Goal: Task Accomplishment & Management: Use online tool/utility

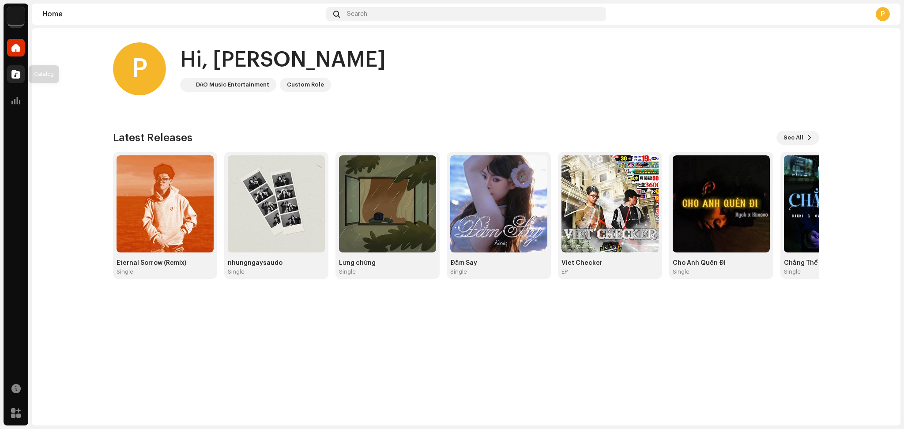
click at [22, 75] on div at bounding box center [16, 74] width 18 height 18
click at [18, 97] on span at bounding box center [15, 100] width 9 height 7
click at [11, 8] on img at bounding box center [16, 16] width 18 height 18
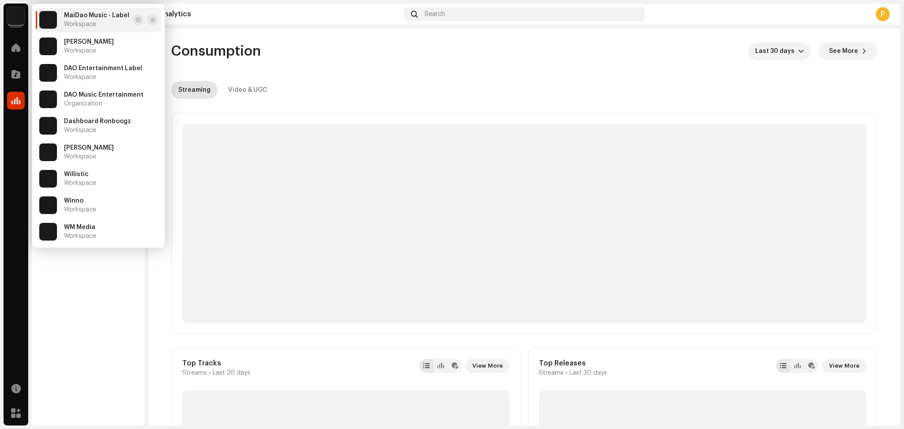
click at [0, 84] on div "MaiDao Music - Label Home Catalog Analytics Resources Marketplace MaiDao Music …" at bounding box center [452, 214] width 904 height 429
click at [12, 74] on span at bounding box center [15, 74] width 9 height 7
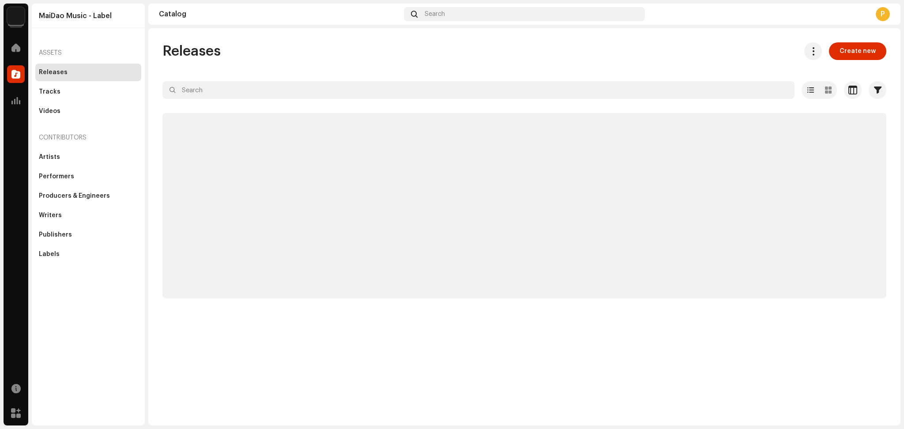
click at [6, 11] on navigation-account-switch "MaiDao Music - Label" at bounding box center [16, 16] width 25 height 25
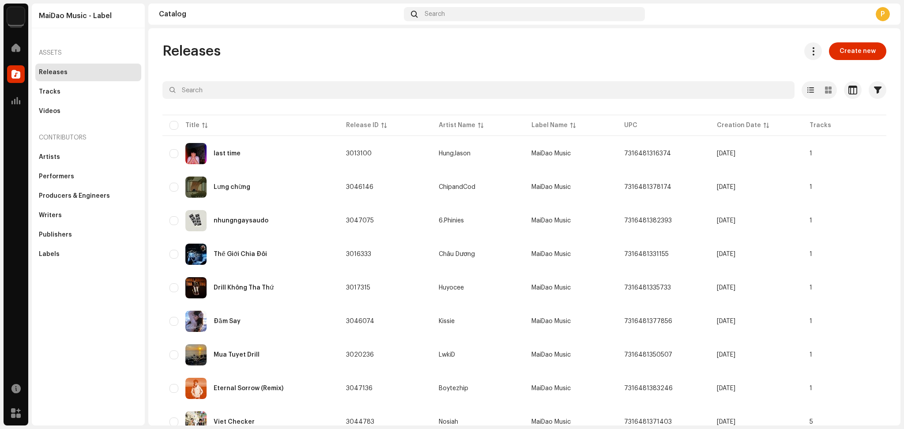
drag, startPoint x: 11, startPoint y: 11, endPoint x: 12, endPoint y: 17, distance: 5.9
click at [12, 17] on img at bounding box center [16, 16] width 18 height 18
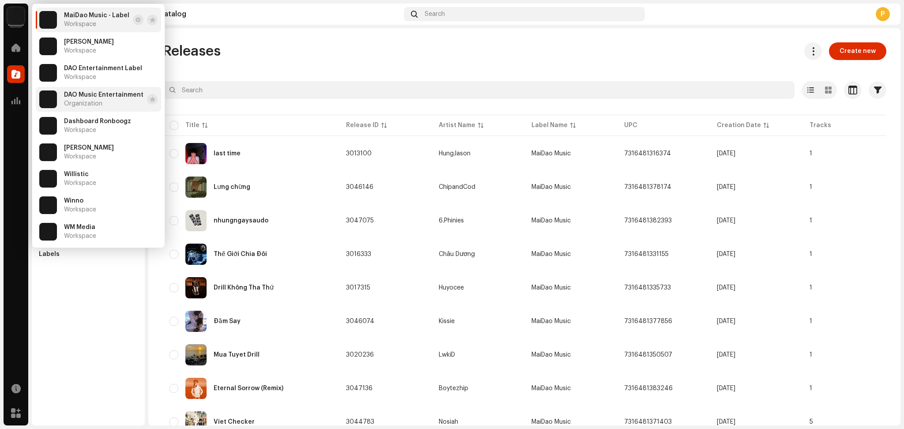
click at [102, 105] on div "DAO Music Entertainment Organization" at bounding box center [103, 99] width 79 height 16
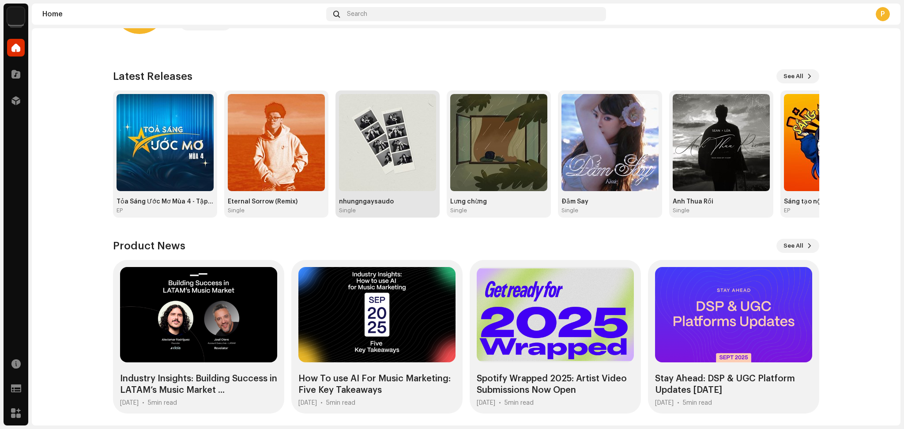
scroll to position [63, 0]
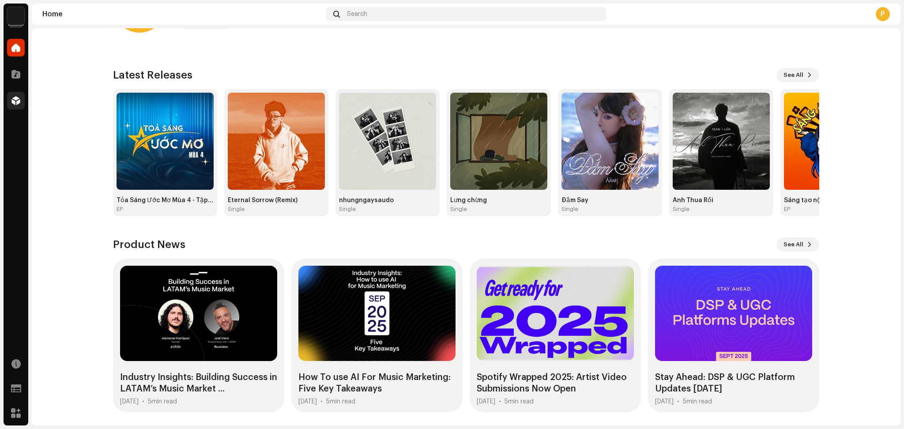
click at [21, 103] on div at bounding box center [16, 101] width 18 height 18
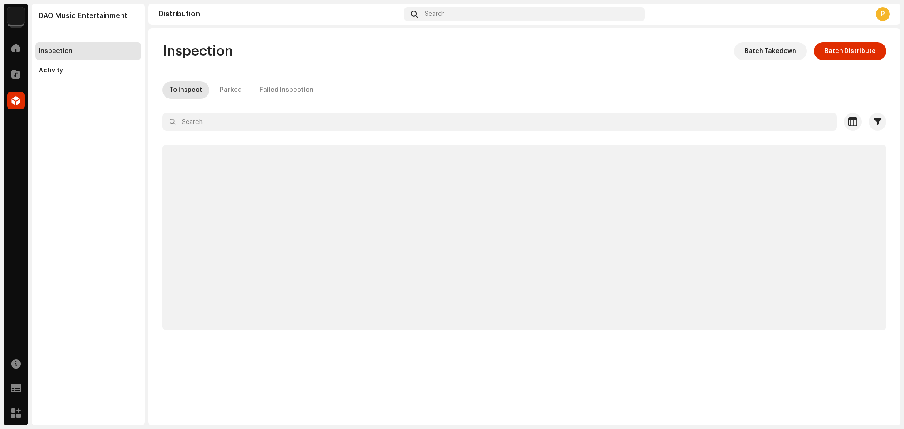
click at [394, 69] on div "Inspection Batch Takedown Batch Distribute To inspect Parked Failed Inspection …" at bounding box center [524, 186] width 752 height 288
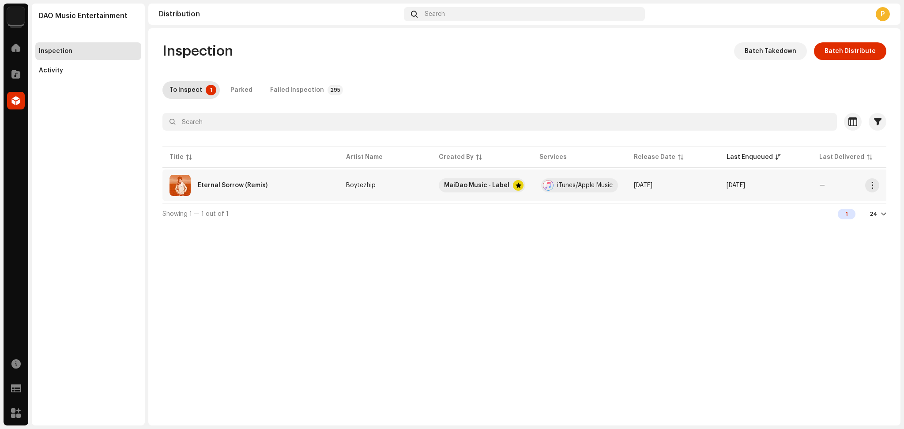
click at [398, 176] on td "Boytezhip" at bounding box center [385, 185] width 93 height 32
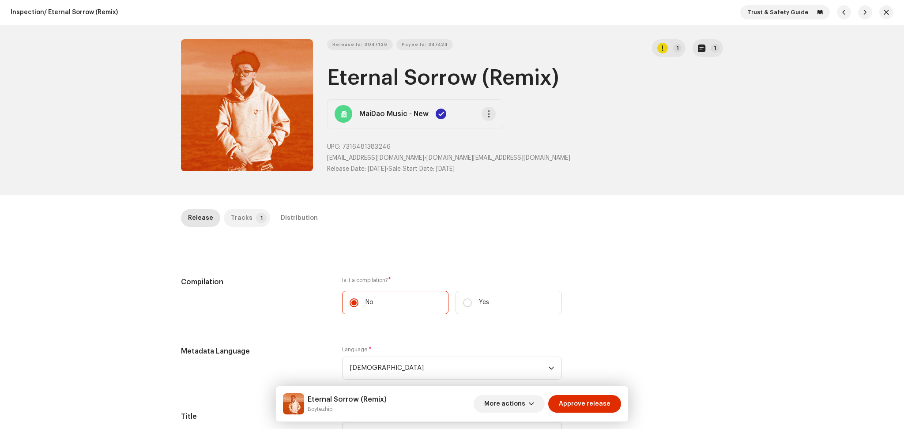
click at [251, 212] on p-tab "Tracks 1" at bounding box center [247, 218] width 46 height 18
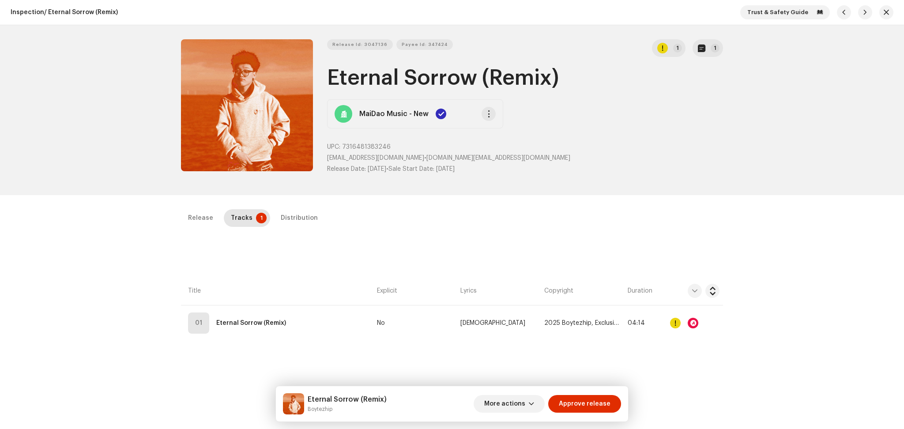
scroll to position [177, 0]
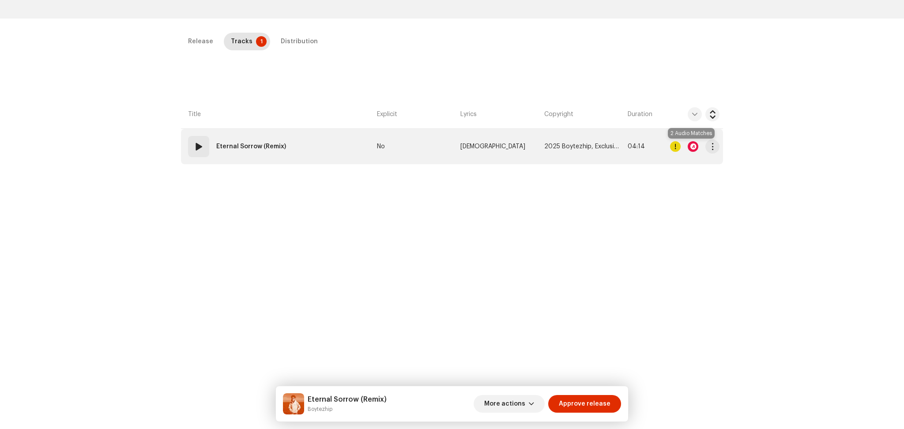
click at [695, 147] on div at bounding box center [693, 146] width 11 height 11
click at [695, 147] on div "Audio Recognition by Remix/Sample 2 All results require review/listening to avo…" at bounding box center [452, 214] width 904 height 429
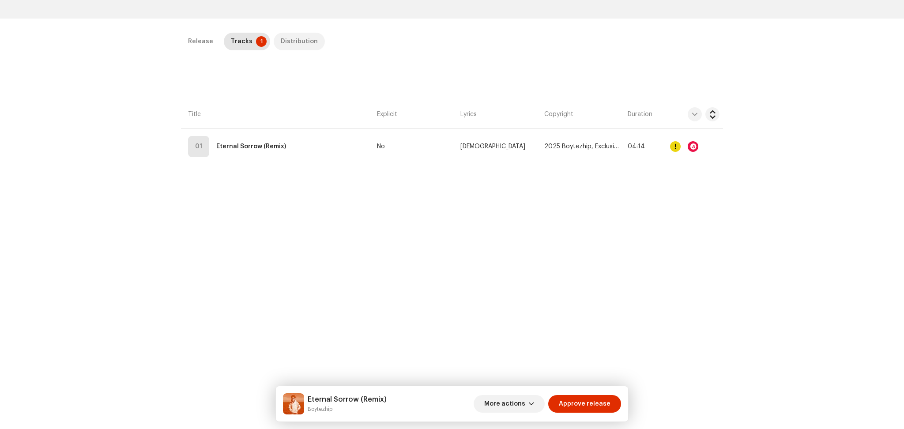
drag, startPoint x: 308, startPoint y: 43, endPoint x: 309, endPoint y: 50, distance: 6.6
click at [308, 43] on div "Distribution" at bounding box center [299, 42] width 37 height 18
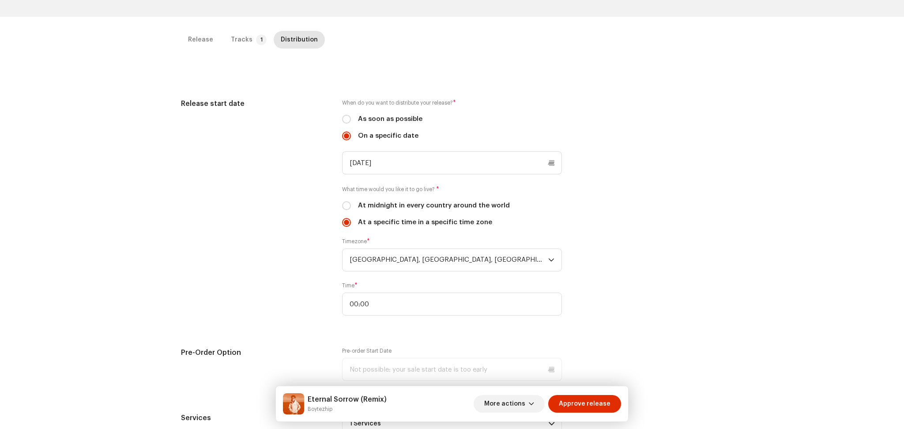
scroll to position [117, 0]
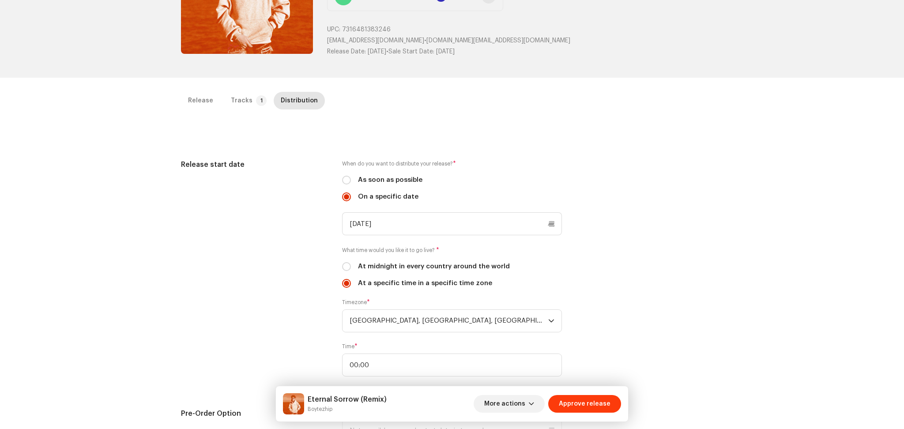
click at [609, 405] on span "Approve release" at bounding box center [585, 404] width 52 height 18
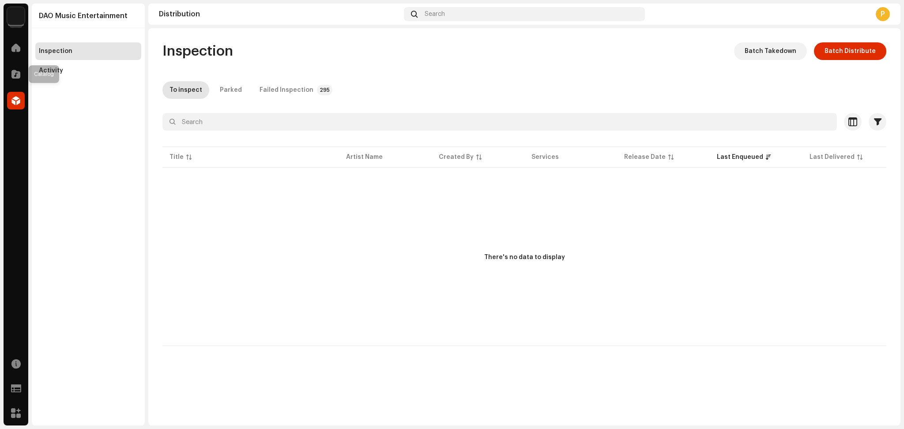
click at [6, 71] on div "Catalog" at bounding box center [16, 74] width 25 height 25
click at [19, 71] on span at bounding box center [15, 74] width 9 height 7
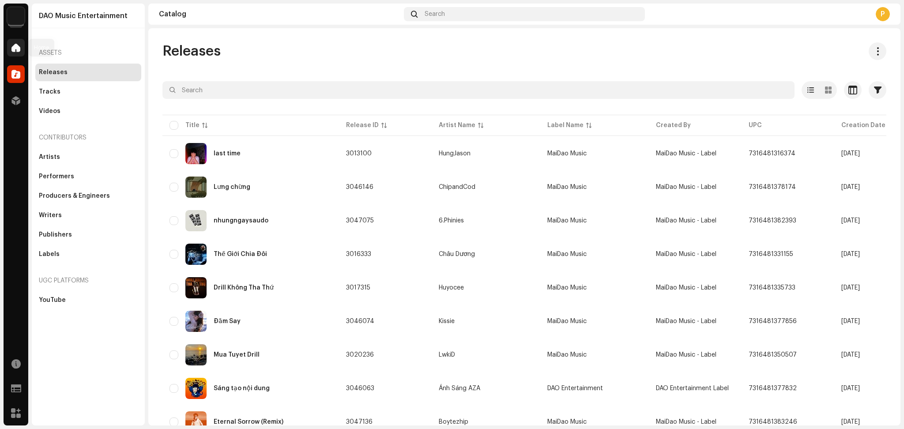
click at [18, 44] on span at bounding box center [15, 47] width 9 height 7
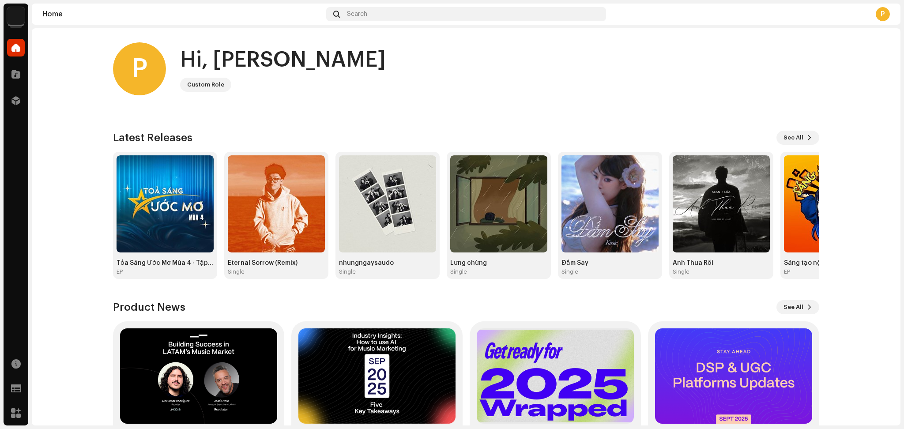
click at [468, 134] on div "Latest Releases See All" at bounding box center [466, 138] width 706 height 14
click at [416, 77] on div "P Hi, [PERSON_NAME] Custom Role" at bounding box center [466, 68] width 706 height 53
click at [391, 188] on img at bounding box center [387, 203] width 97 height 97
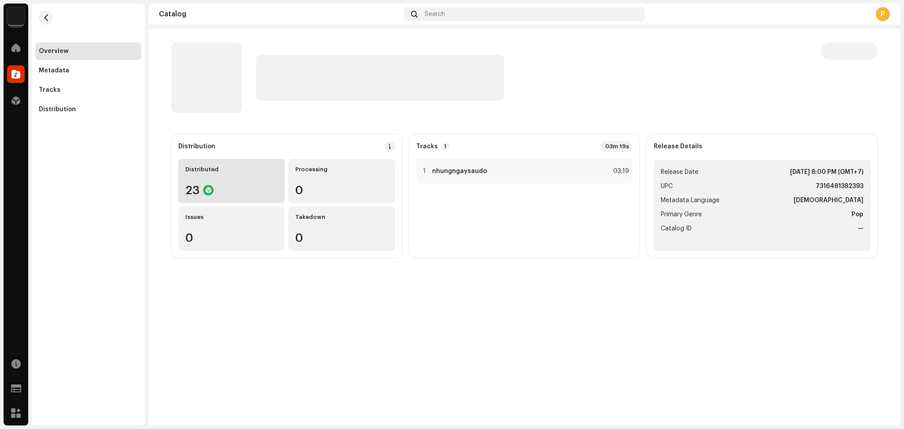
click at [271, 169] on div "Distributed" at bounding box center [231, 169] width 92 height 7
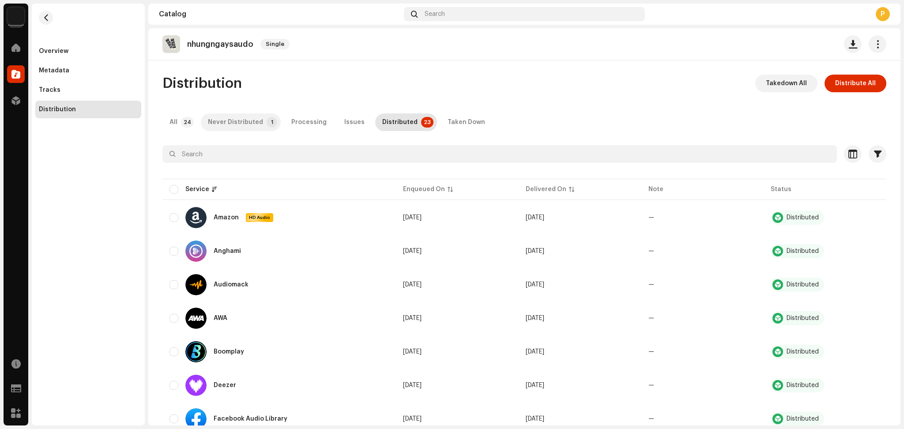
click at [228, 120] on div "Never Distributed" at bounding box center [235, 122] width 55 height 18
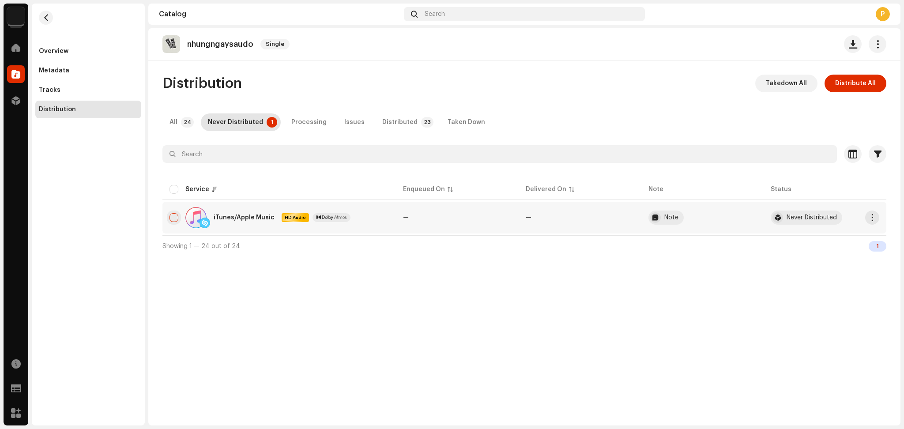
click at [173, 218] on input "checkbox" at bounding box center [173, 217] width 9 height 9
checkbox input "true"
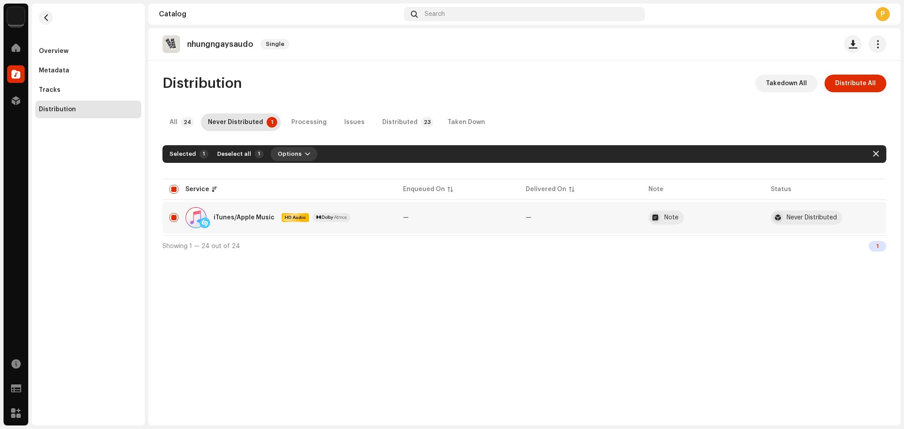
click at [286, 159] on span "Options" at bounding box center [290, 154] width 24 height 18
click at [285, 176] on span "Distribute" at bounding box center [288, 173] width 31 height 7
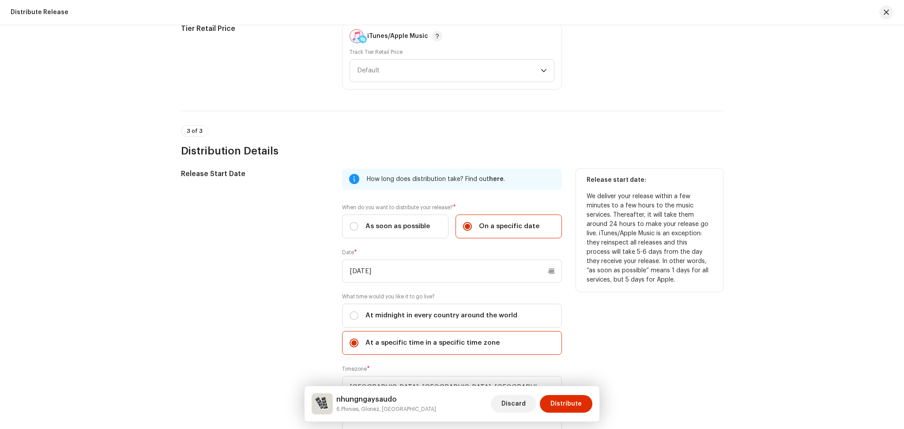
scroll to position [353, 0]
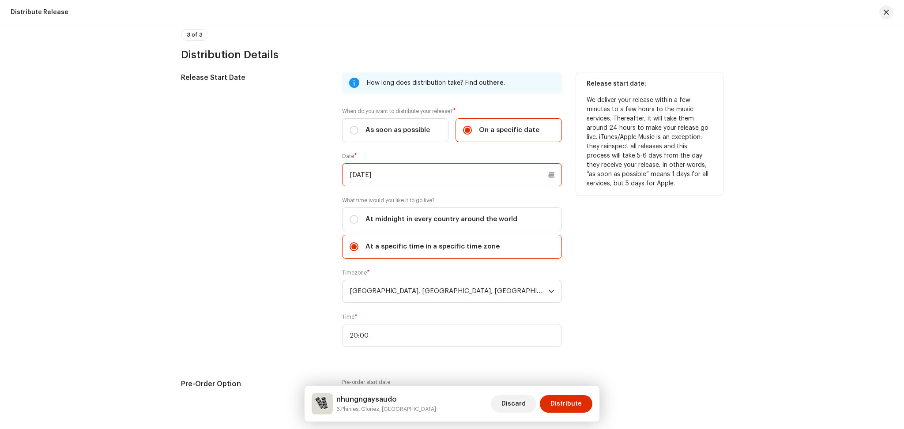
click at [410, 177] on input "[DATE]" at bounding box center [452, 174] width 220 height 23
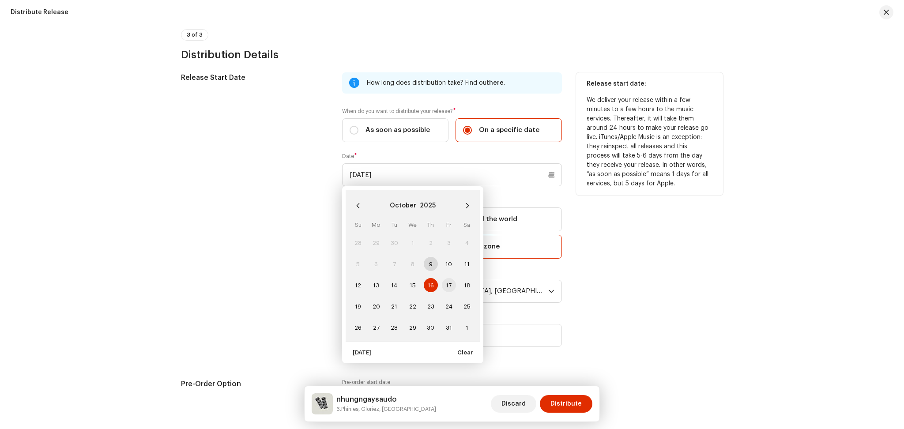
click at [447, 285] on span "17" at bounding box center [449, 285] width 14 height 14
type input "[DATE]"
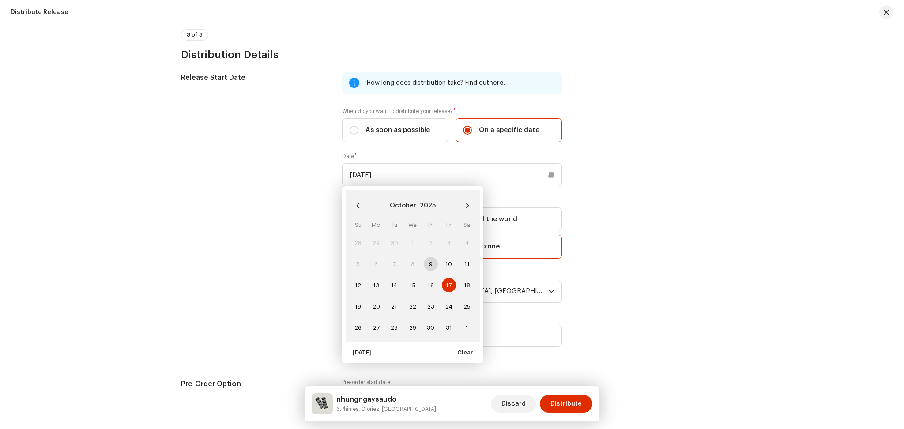
drag, startPoint x: 778, startPoint y: 261, endPoint x: 570, endPoint y: 239, distance: 209.5
click at [778, 261] on div "Distribute Release Complete the following to distribute your release to selecte…" at bounding box center [452, 227] width 904 height 404
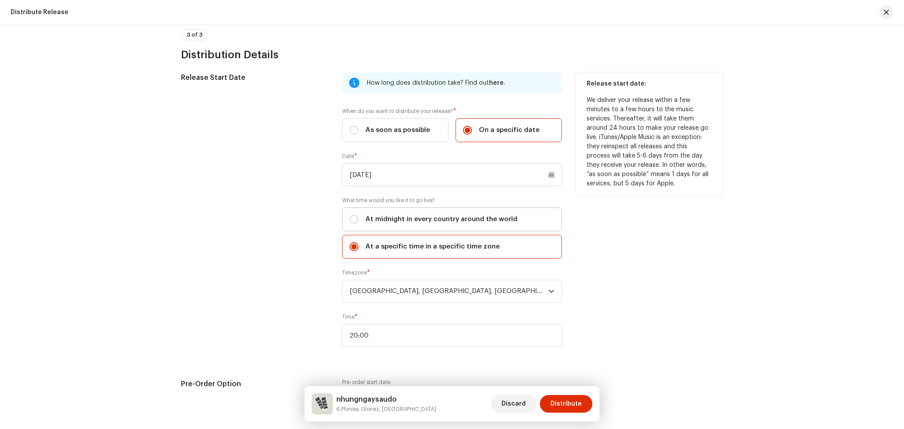
click at [510, 228] on label "At midnight in every country around the world" at bounding box center [452, 219] width 220 height 24
click at [358, 224] on input "At midnight in every country around the world" at bounding box center [354, 219] width 9 height 9
radio input "true"
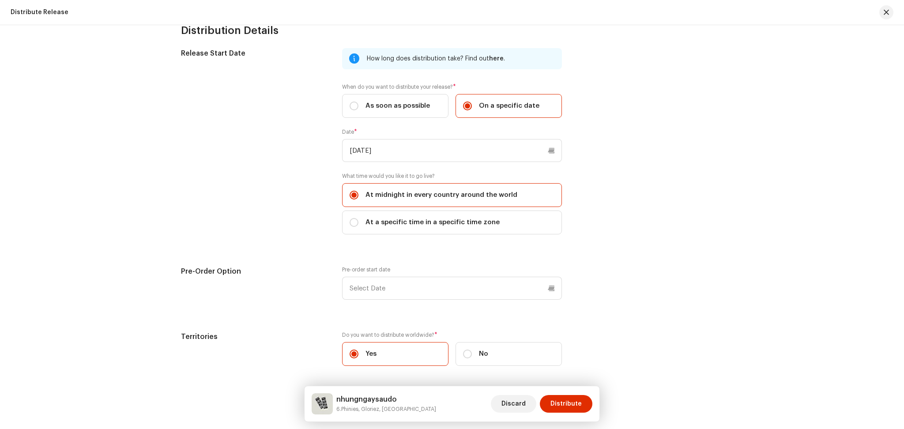
scroll to position [411, 0]
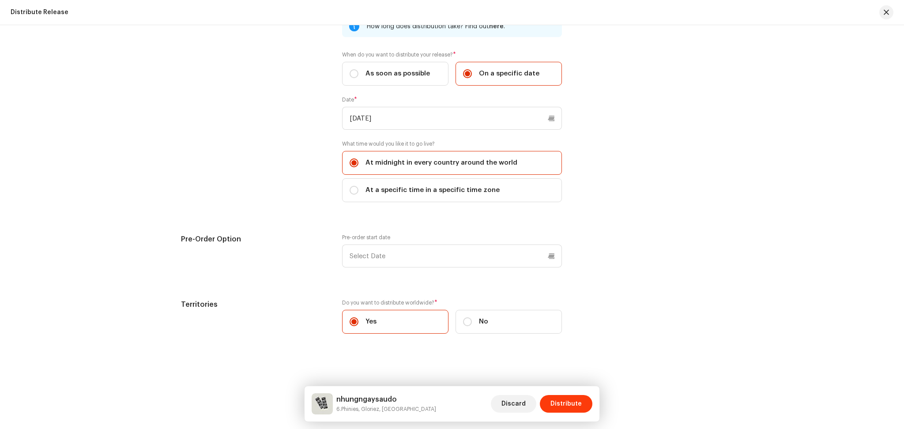
click at [564, 405] on span "Distribute" at bounding box center [565, 404] width 31 height 18
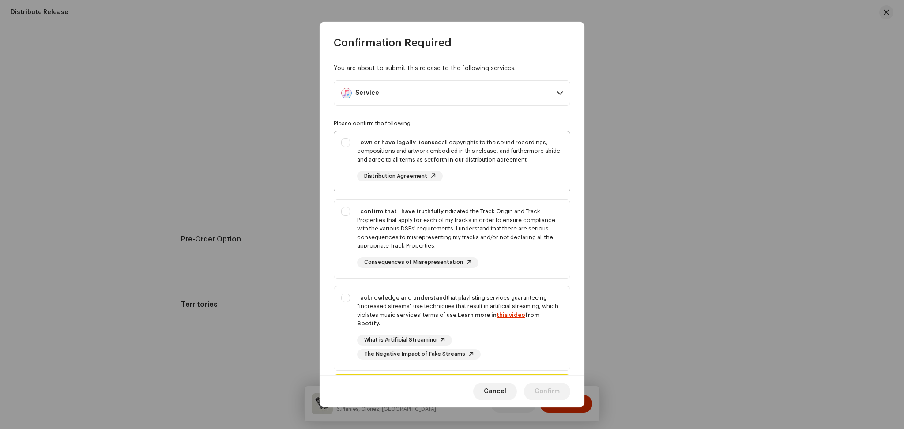
click at [511, 169] on div "I own or have legally licensed all copyrights to the sound recordings, composit…" at bounding box center [460, 160] width 206 height 44
checkbox input "true"
click at [485, 229] on div "I confirm that I have truthfully indicated the Track Origin and Track Propertie…" at bounding box center [460, 228] width 206 height 43
checkbox input "true"
drag, startPoint x: 439, startPoint y: 306, endPoint x: 475, endPoint y: 324, distance: 40.3
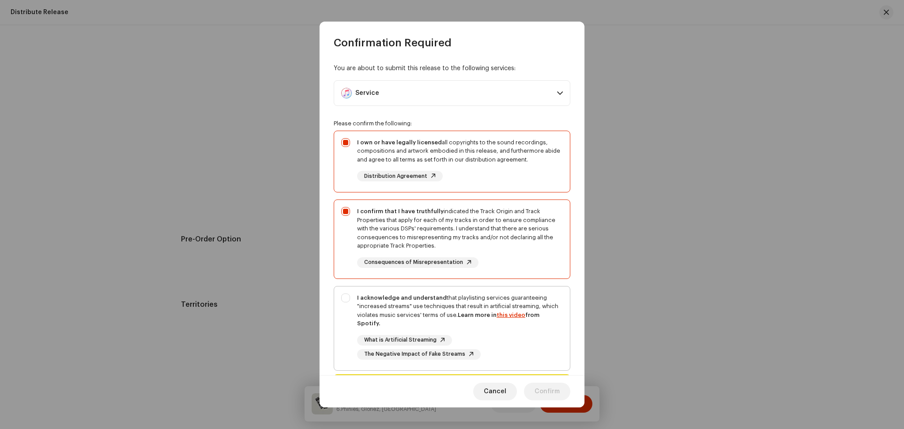
click at [440, 307] on div "I acknowledge and understand that playlisting services guaranteeing "increased …" at bounding box center [460, 310] width 206 height 34
checkbox input "true"
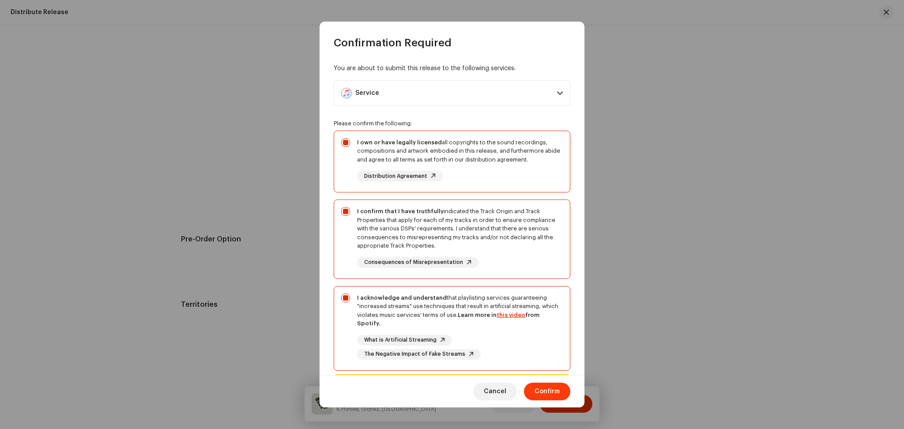
click at [556, 395] on span "Confirm" at bounding box center [546, 392] width 25 height 18
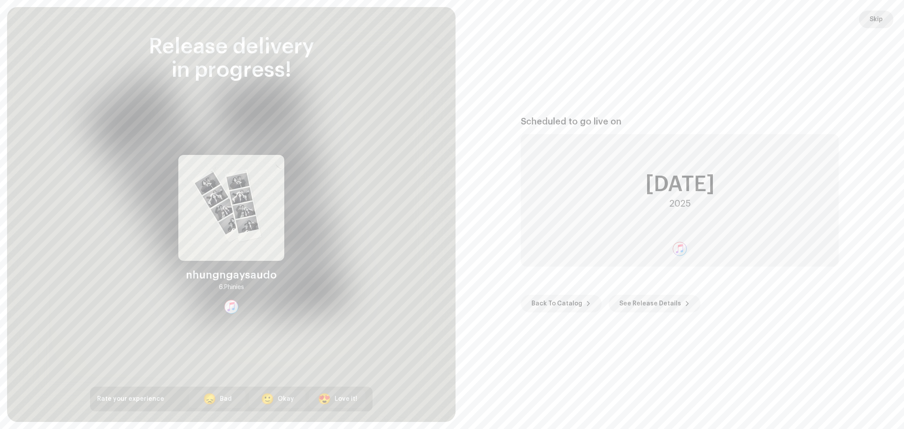
click at [871, 23] on span "Skip" at bounding box center [875, 20] width 13 height 18
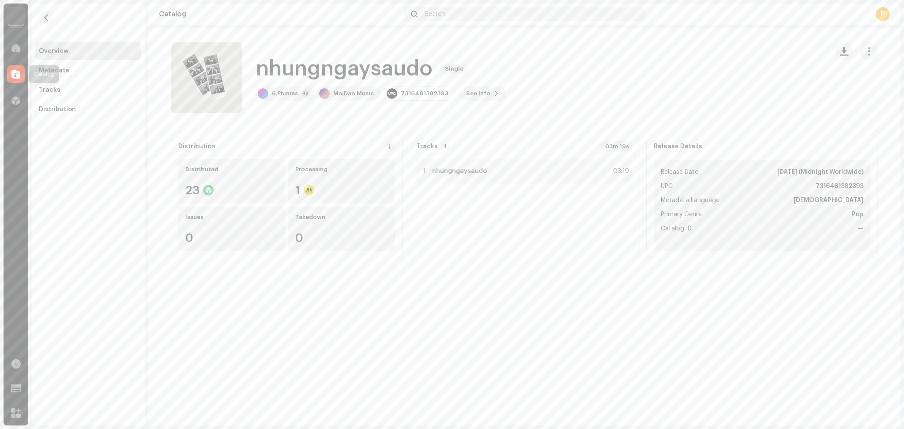
click at [6, 77] on div "Catalog" at bounding box center [16, 74] width 25 height 25
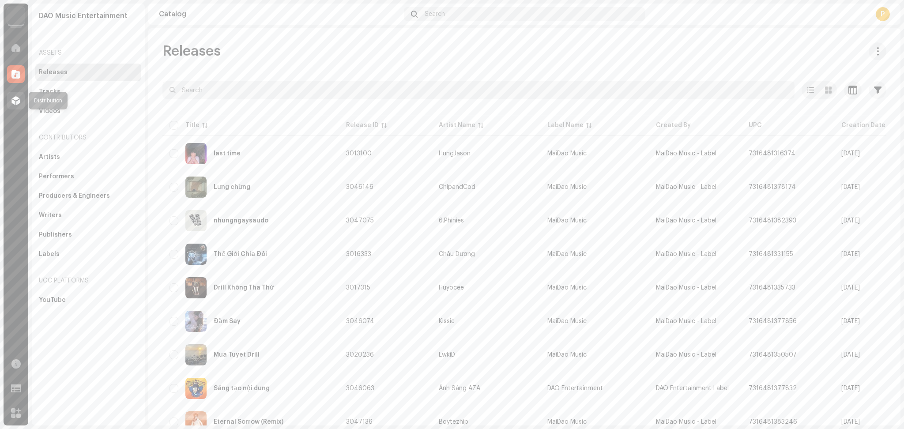
click at [12, 101] on span at bounding box center [15, 100] width 9 height 7
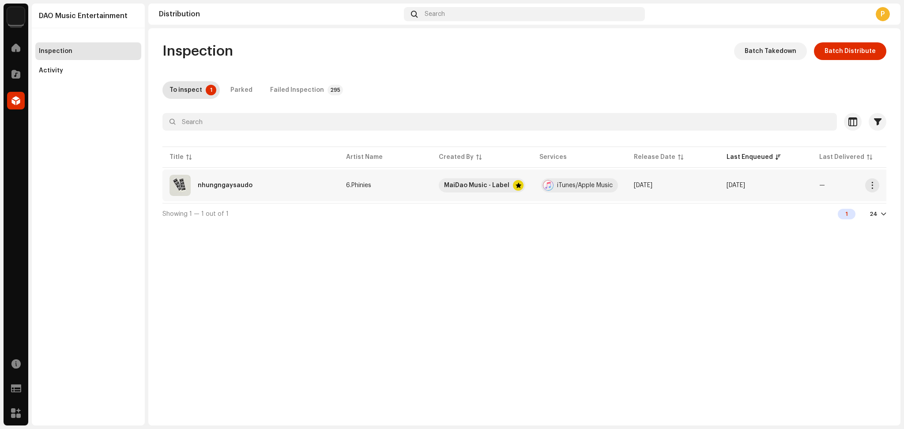
click at [390, 187] on re-a-table-link "6.Phinies" at bounding box center [385, 185] width 79 height 6
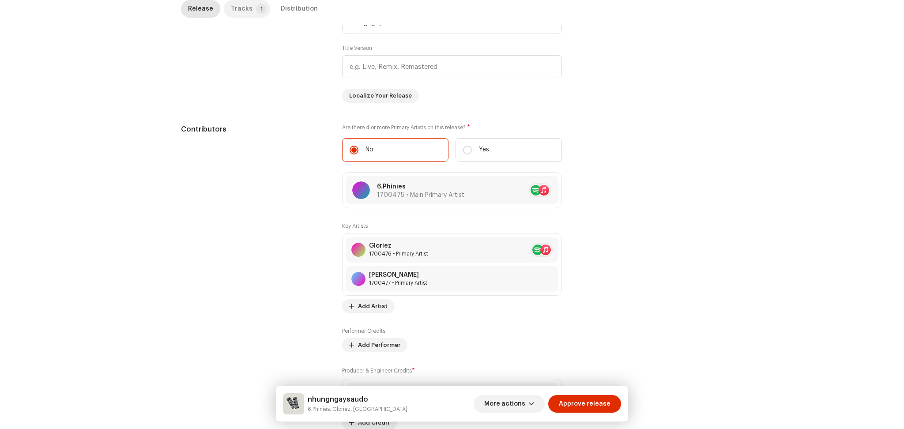
click at [256, 4] on p-badge "1" at bounding box center [261, 9] width 11 height 11
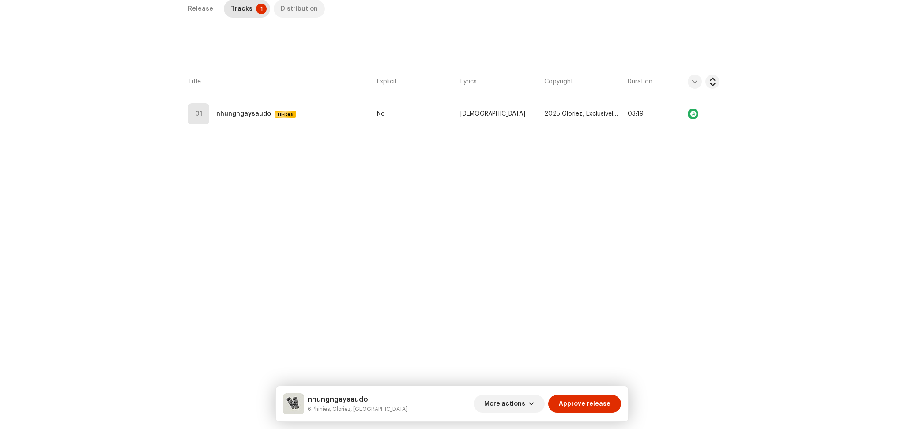
click at [284, 13] on div "Distribution" at bounding box center [299, 9] width 37 height 18
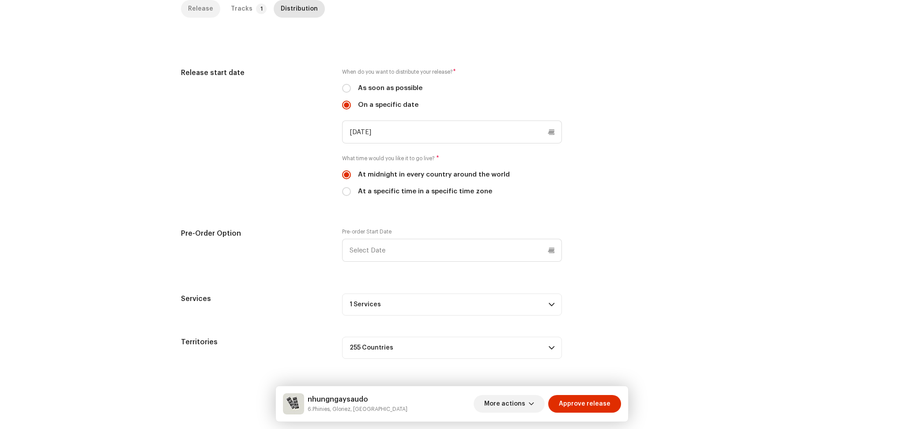
click at [200, 7] on div "Release" at bounding box center [200, 9] width 25 height 18
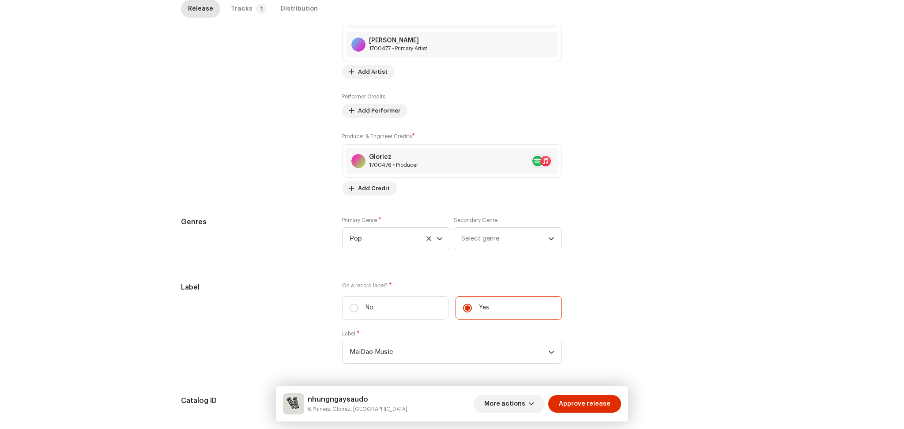
scroll to position [823, 0]
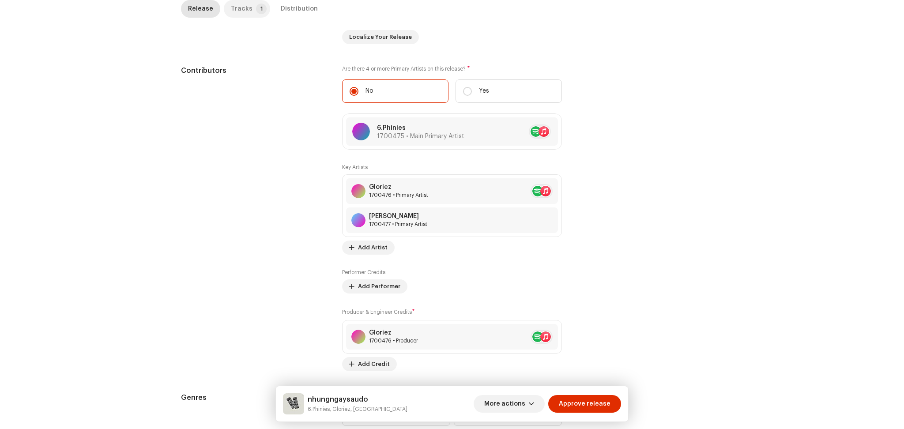
click at [232, 9] on div "Tracks" at bounding box center [242, 9] width 22 height 18
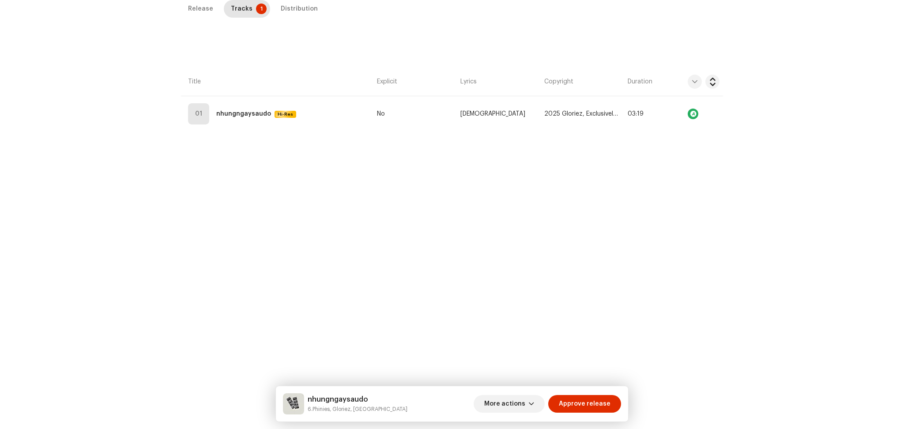
scroll to position [209, 0]
drag, startPoint x: 601, startPoint y: 408, endPoint x: 600, endPoint y: 402, distance: 5.4
click at [601, 408] on span "Approve release" at bounding box center [585, 404] width 52 height 18
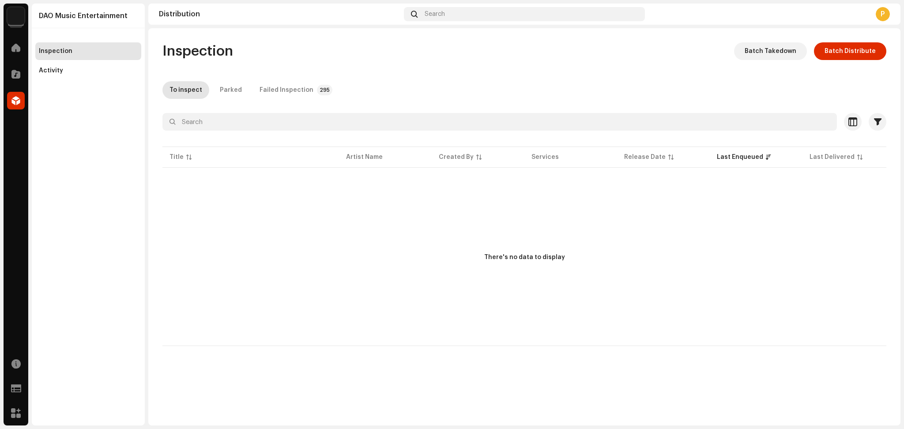
click at [16, 22] on img at bounding box center [16, 16] width 18 height 18
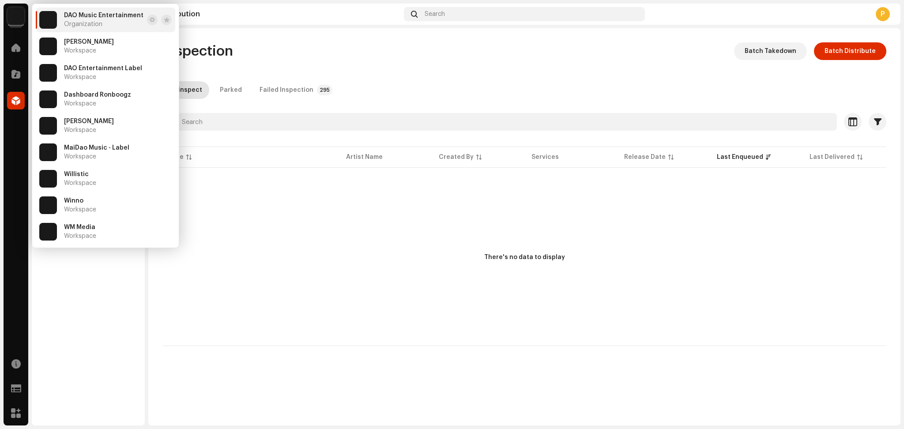
click at [396, 58] on div "Inspection Batch Takedown Batch Distribute" at bounding box center [524, 51] width 724 height 18
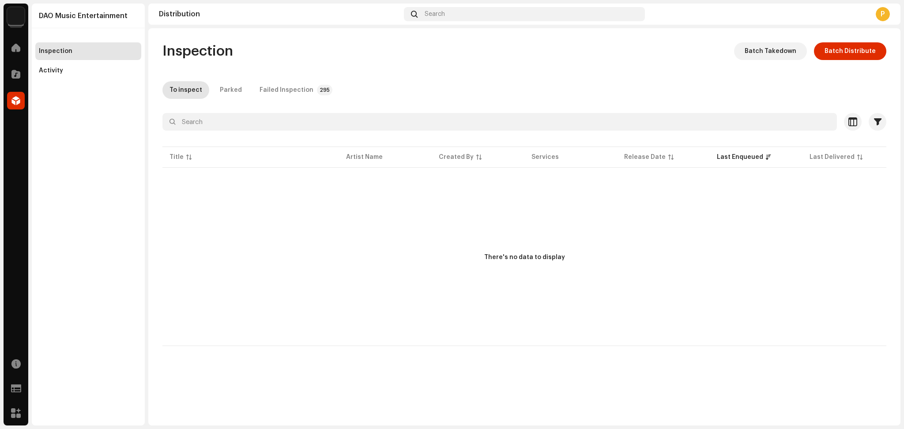
click at [15, 7] on img at bounding box center [16, 16] width 18 height 18
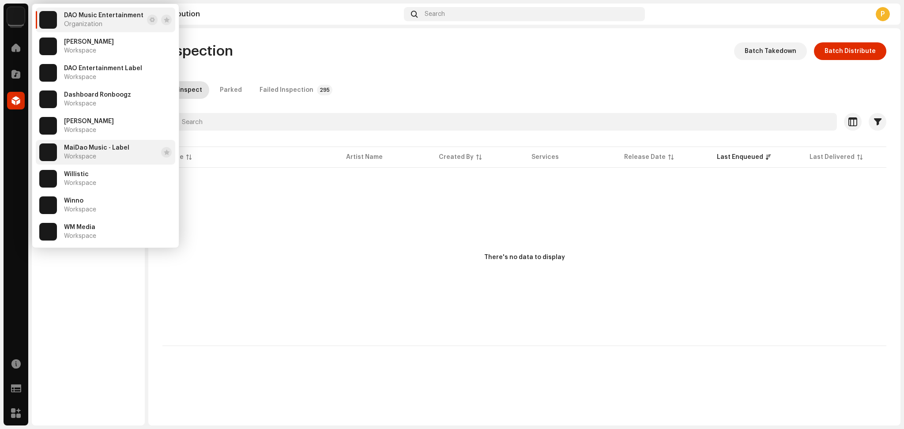
click at [99, 152] on div "MaiDao Music - Label Workspace" at bounding box center [96, 152] width 65 height 16
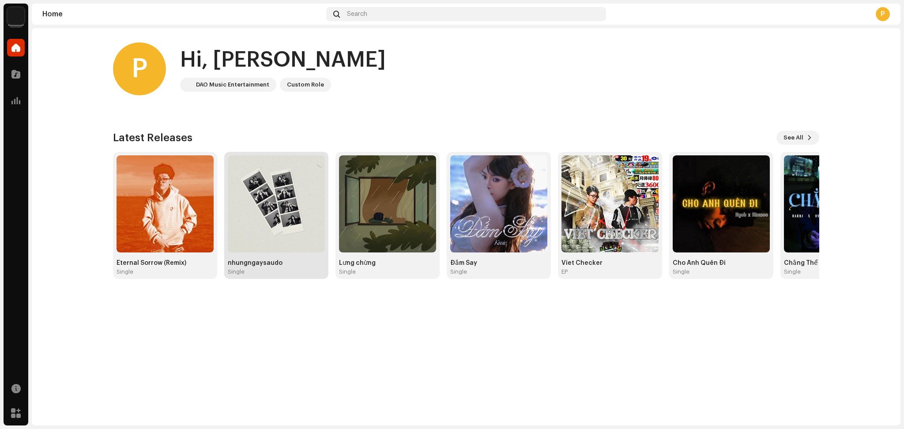
click at [257, 171] on img at bounding box center [276, 203] width 97 height 97
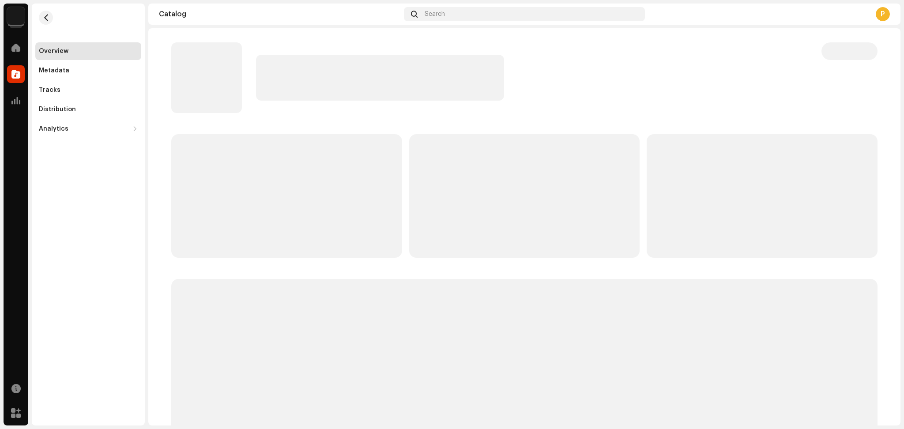
drag, startPoint x: 325, startPoint y: 214, endPoint x: 572, endPoint y: 232, distance: 248.2
click at [572, 232] on div at bounding box center [524, 196] width 706 height 124
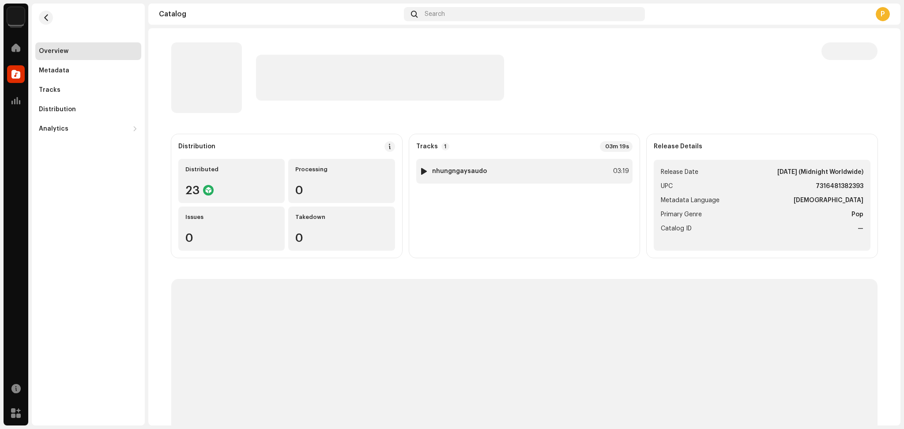
click at [521, 163] on div "1 nhungngaysaudo 03:19" at bounding box center [524, 171] width 217 height 25
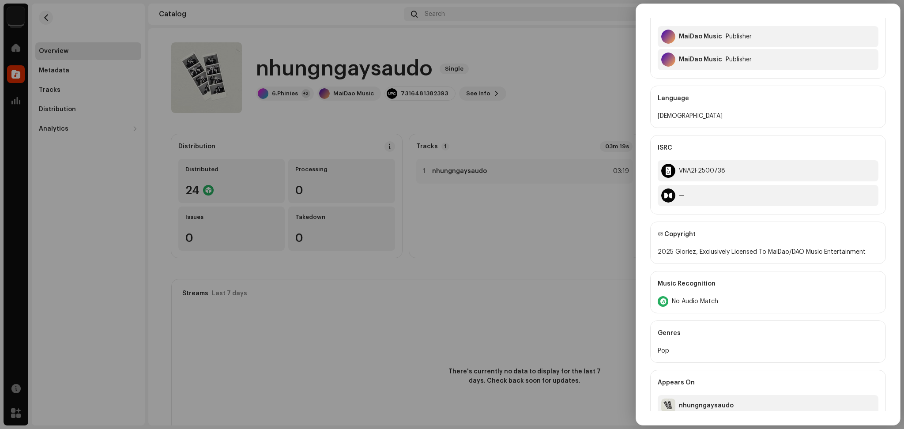
scroll to position [370, 0]
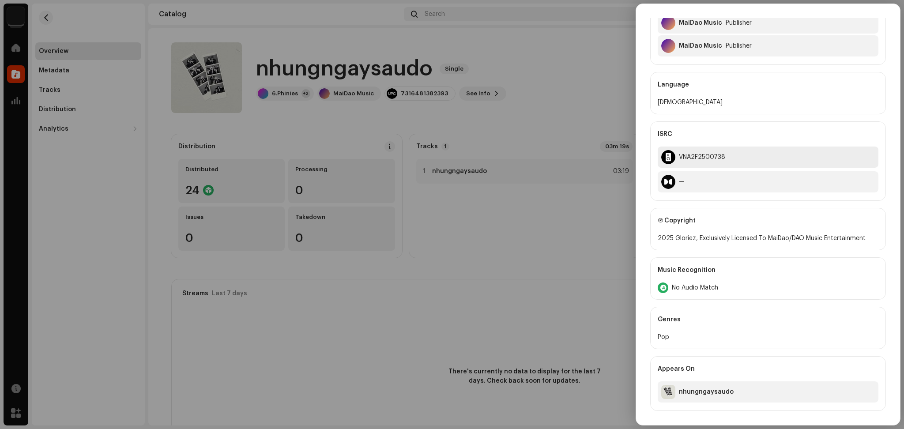
click at [712, 158] on div "VNA2F2500738" at bounding box center [702, 157] width 46 height 7
copy div "VNA2F2500738"
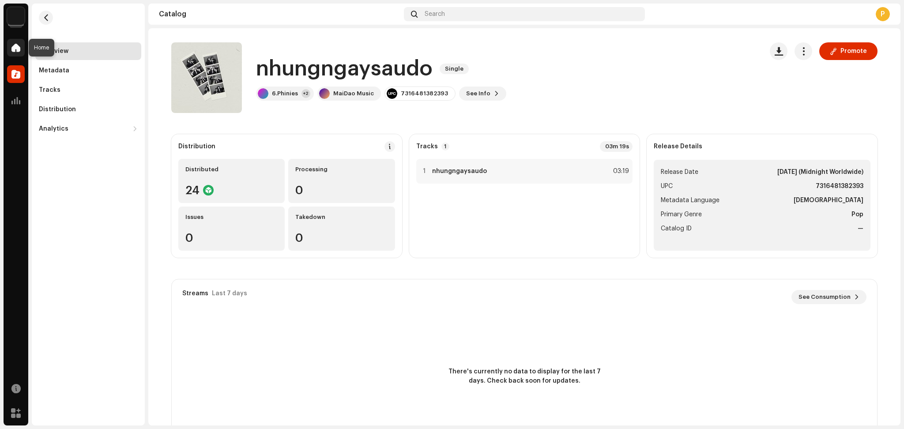
click at [15, 53] on div at bounding box center [16, 48] width 18 height 18
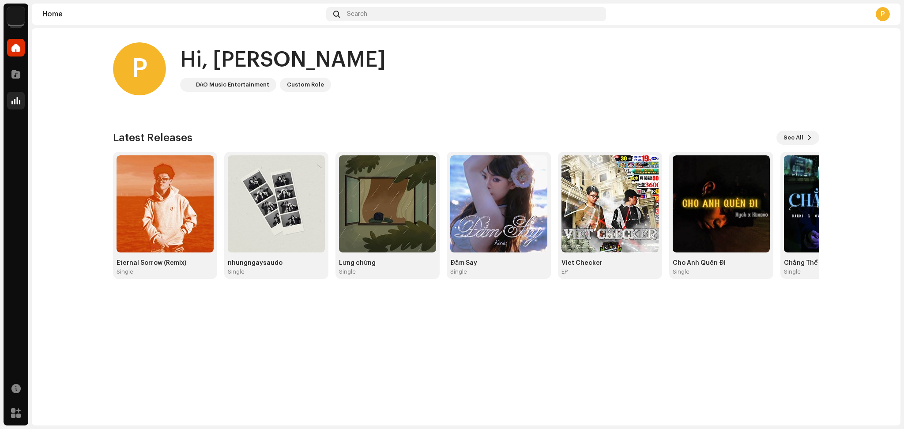
click at [8, 101] on div at bounding box center [16, 101] width 18 height 18
click at [21, 15] on img at bounding box center [16, 16] width 18 height 18
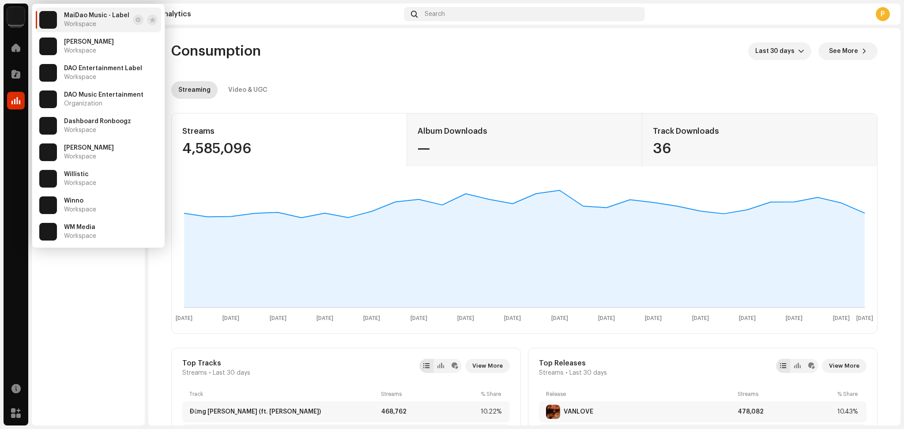
click at [368, 76] on re-o-consumption-dashboard-header "Consumption Last 30 days See More Streaming Video & UGC" at bounding box center [524, 67] width 706 height 78
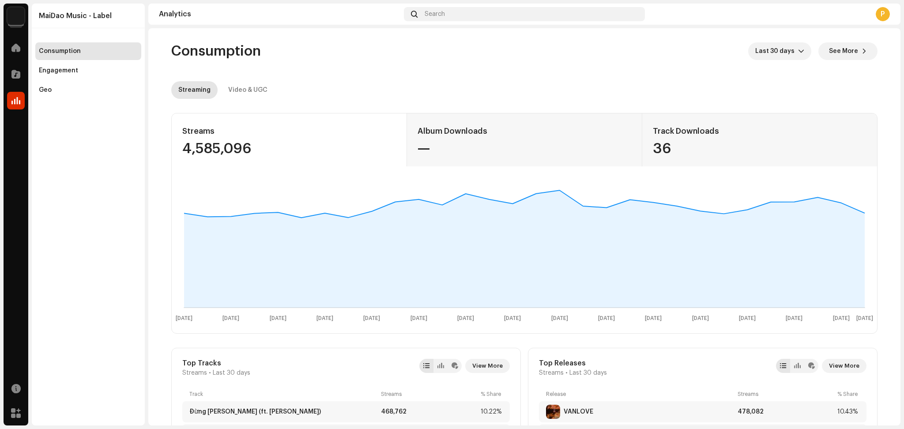
click at [9, 19] on img at bounding box center [16, 16] width 18 height 18
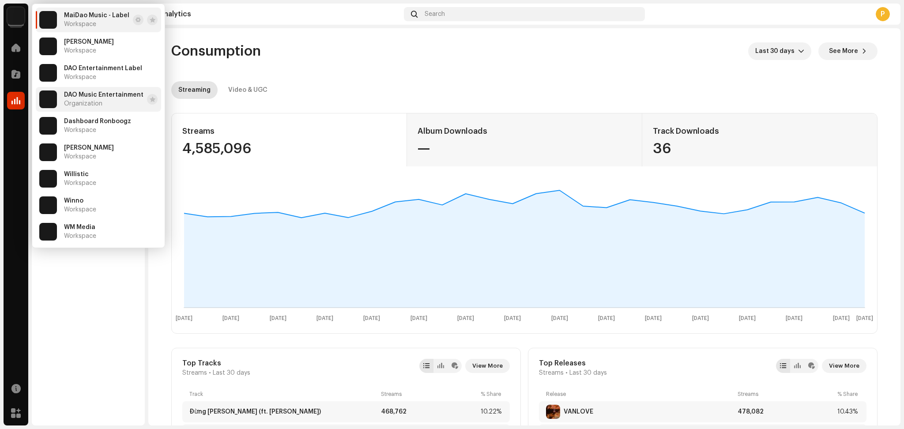
click at [103, 99] on div "DAO Music Entertainment Organization" at bounding box center [103, 99] width 79 height 16
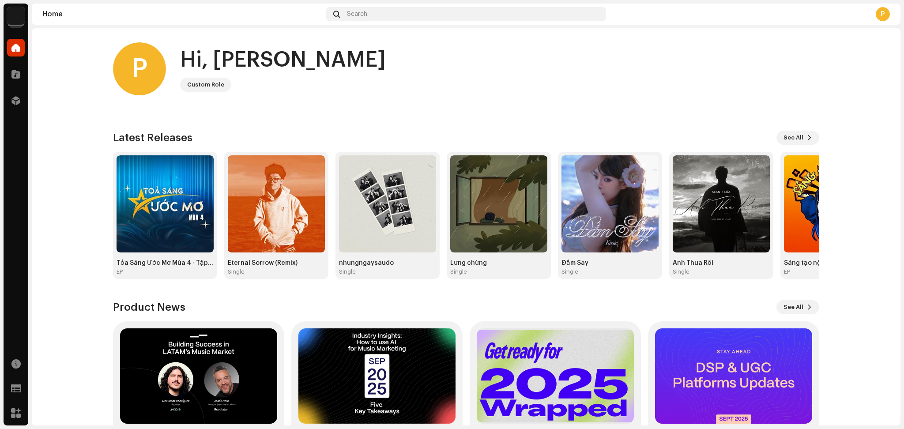
click at [15, 89] on div "Distribution" at bounding box center [16, 100] width 25 height 25
click at [8, 102] on div at bounding box center [16, 101] width 18 height 18
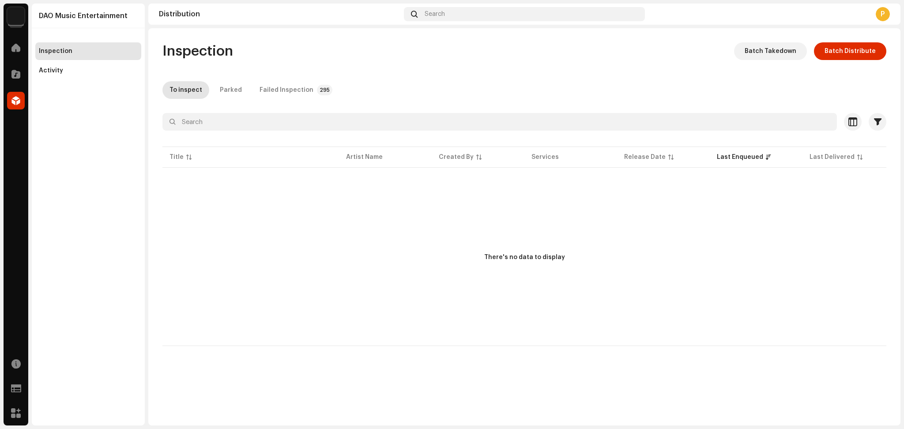
click at [12, 4] on navigation-account-switch "DAO Music Entertainment" at bounding box center [16, 16] width 25 height 25
click at [16, 45] on span at bounding box center [15, 47] width 9 height 7
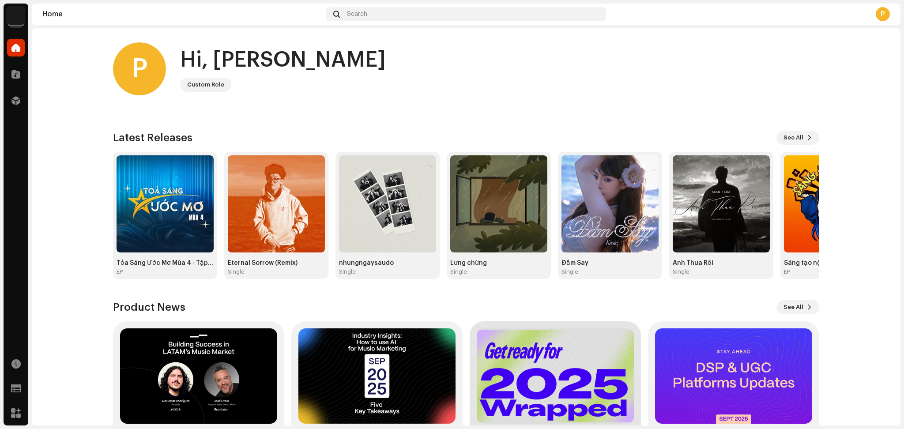
scroll to position [63, 0]
